Goal: Obtain resource: Download file/media

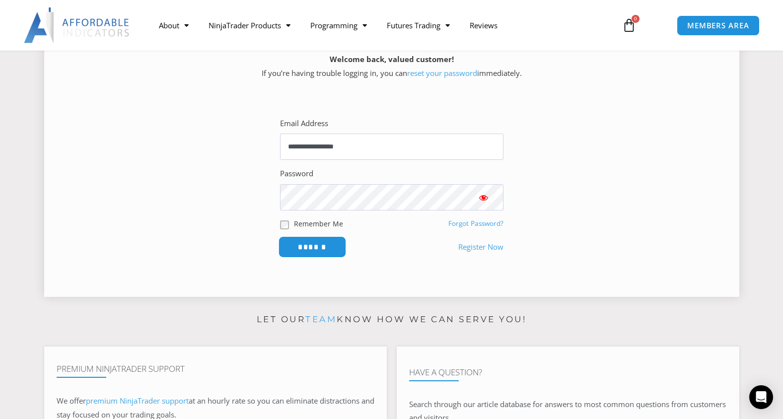
click at [303, 244] on input "******" at bounding box center [312, 246] width 68 height 21
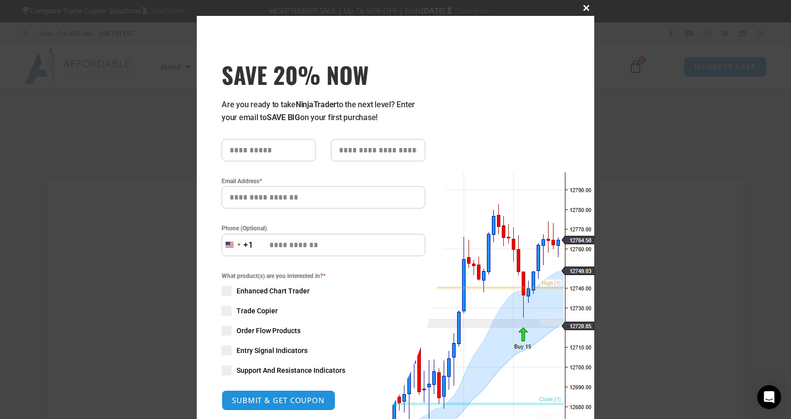
click at [582, 6] on span "SAVE 20% NOW popup" at bounding box center [586, 8] width 16 height 6
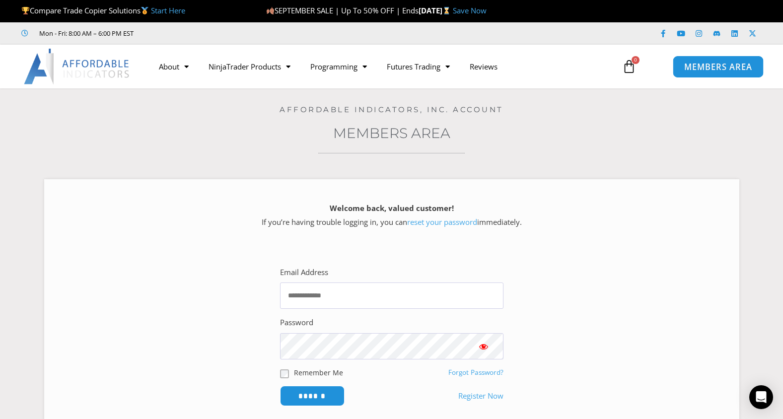
click at [711, 65] on span "MEMBERS AREA" at bounding box center [718, 67] width 68 height 8
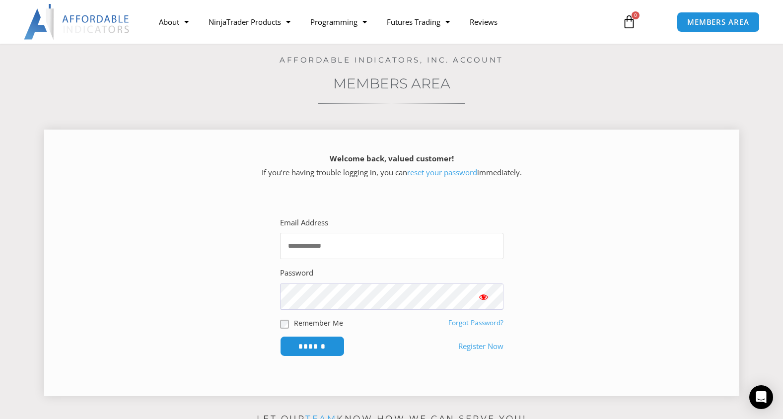
click at [299, 251] on input "Email Address" at bounding box center [391, 246] width 223 height 26
type input "**********"
click at [280, 336] on input "******" at bounding box center [312, 346] width 65 height 20
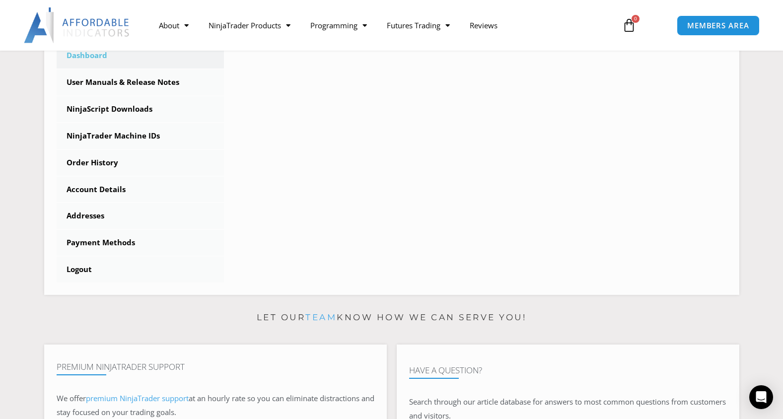
scroll to position [99, 0]
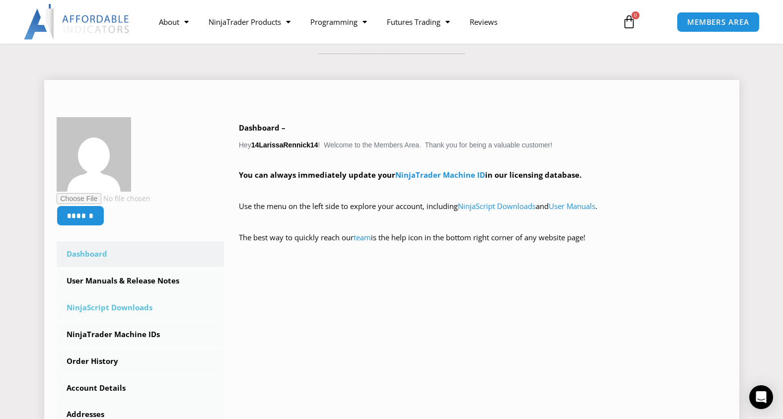
click at [107, 306] on link "NinjaScript Downloads" at bounding box center [141, 308] width 168 height 26
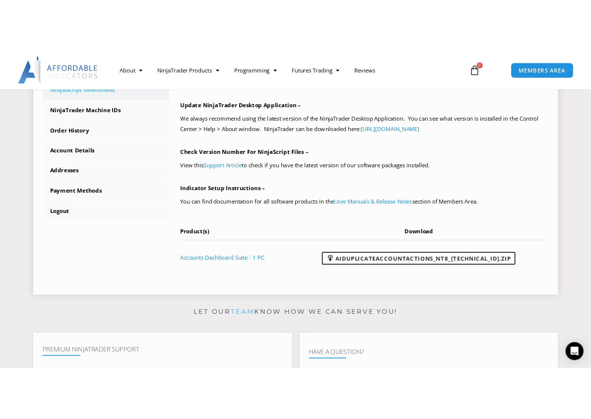
scroll to position [348, 0]
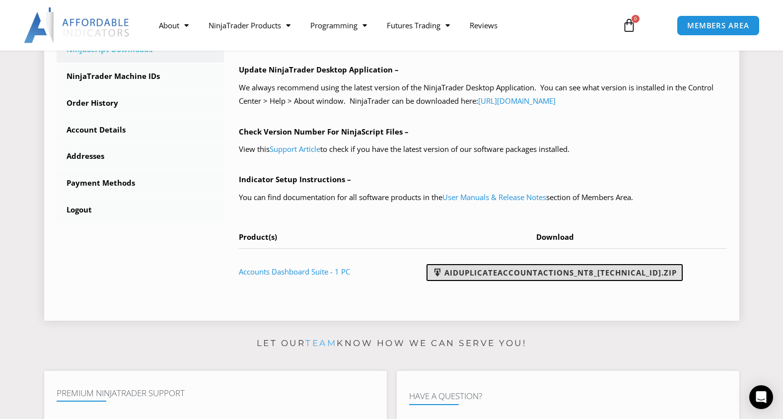
click at [514, 274] on link "AIDuplicateAccountActions_NT8_[TECHNICAL_ID].zip" at bounding box center [555, 272] width 256 height 17
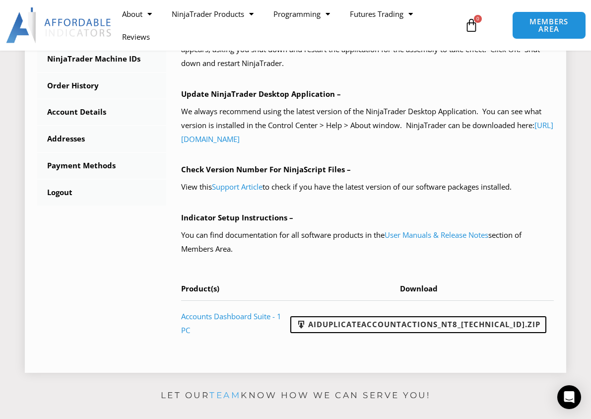
scroll to position [397, 0]
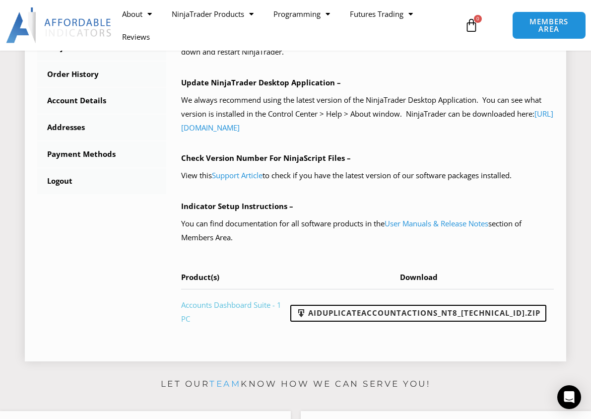
click at [215, 324] on link "Accounts Dashboard Suite - 1 PC" at bounding box center [231, 312] width 100 height 24
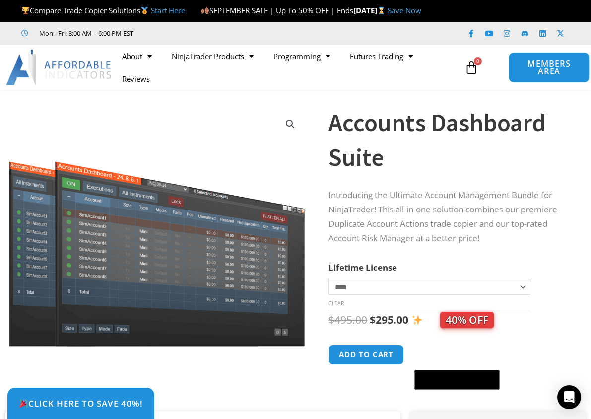
click at [544, 76] on span "MEMBERS AREA" at bounding box center [549, 68] width 59 height 16
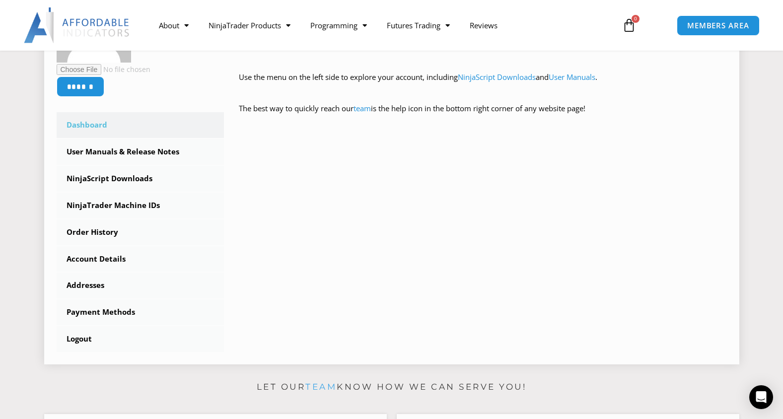
scroll to position [248, 0]
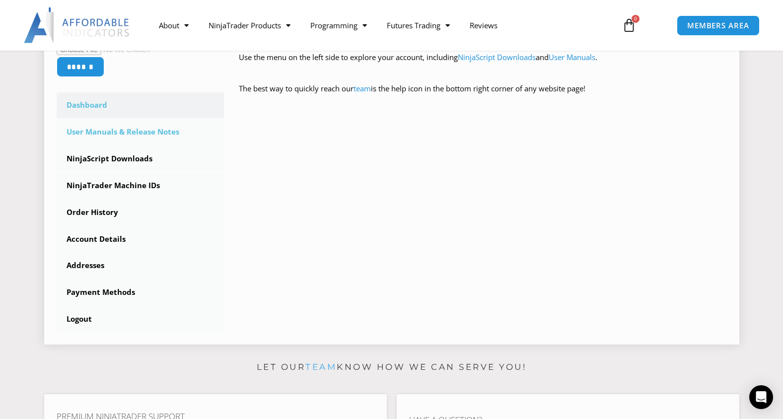
click at [114, 134] on link "User Manuals & Release Notes" at bounding box center [141, 132] width 168 height 26
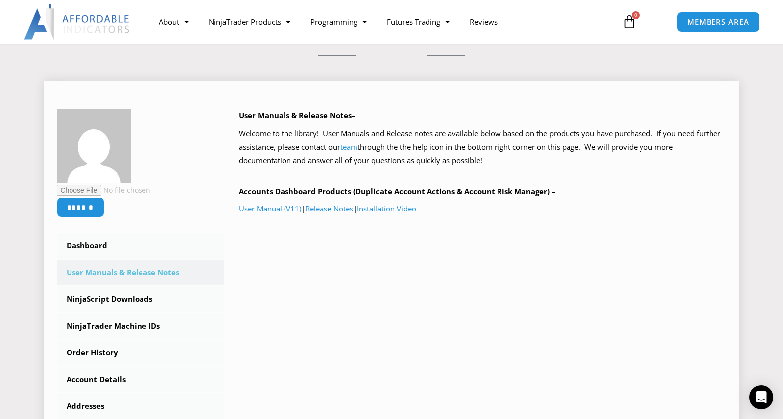
scroll to position [99, 0]
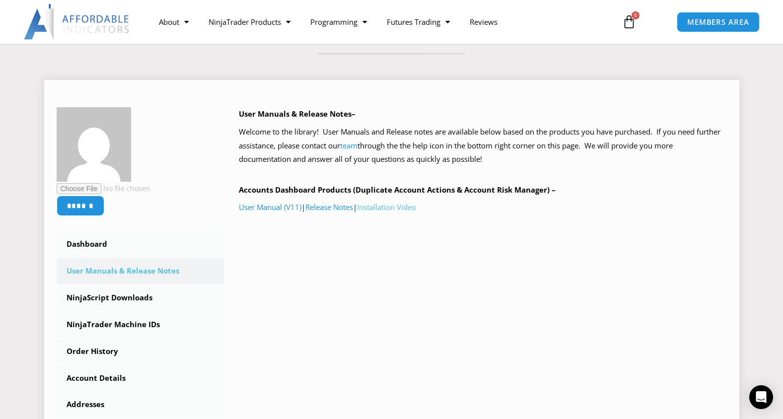
click at [399, 209] on link "Installation Video" at bounding box center [386, 207] width 59 height 10
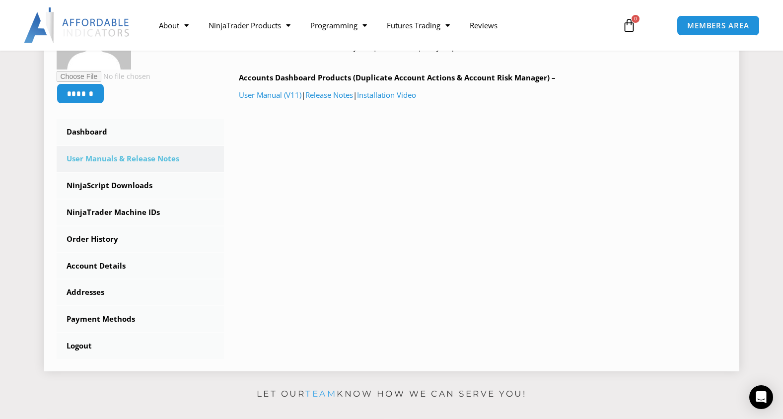
scroll to position [248, 0]
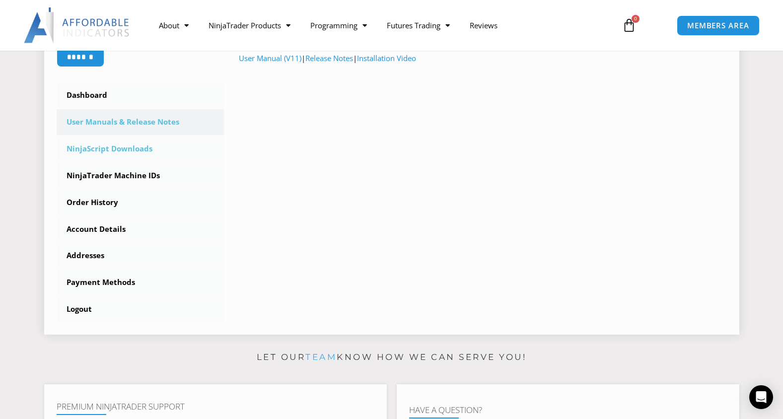
click at [115, 147] on link "NinjaScript Downloads" at bounding box center [141, 149] width 168 height 26
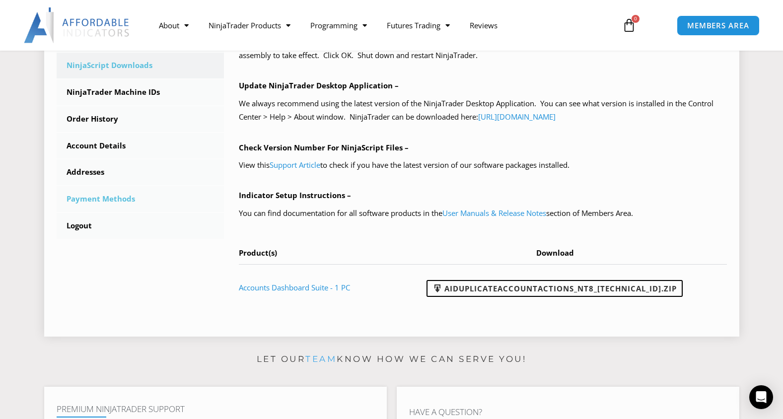
scroll to position [298, 0]
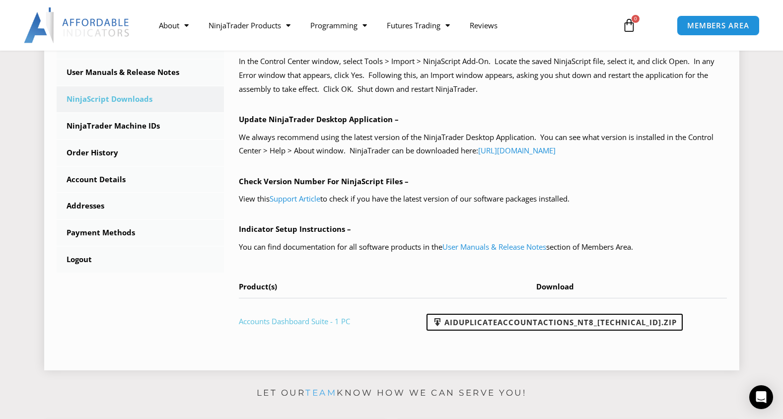
click at [285, 320] on link "Accounts Dashboard Suite - 1 PC" at bounding box center [294, 321] width 111 height 10
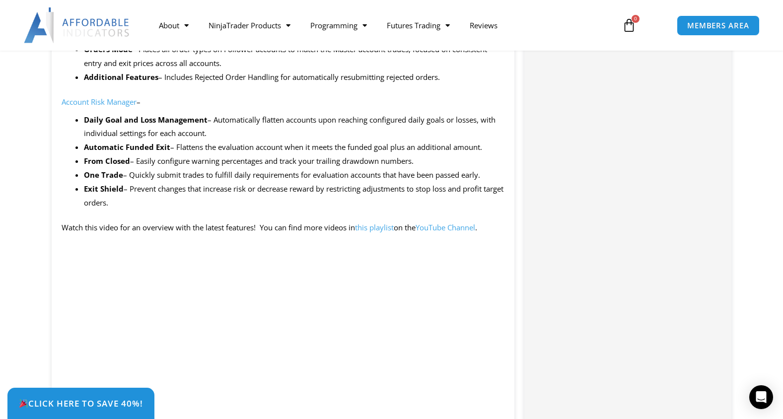
scroll to position [844, 0]
